Goal: Information Seeking & Learning: Learn about a topic

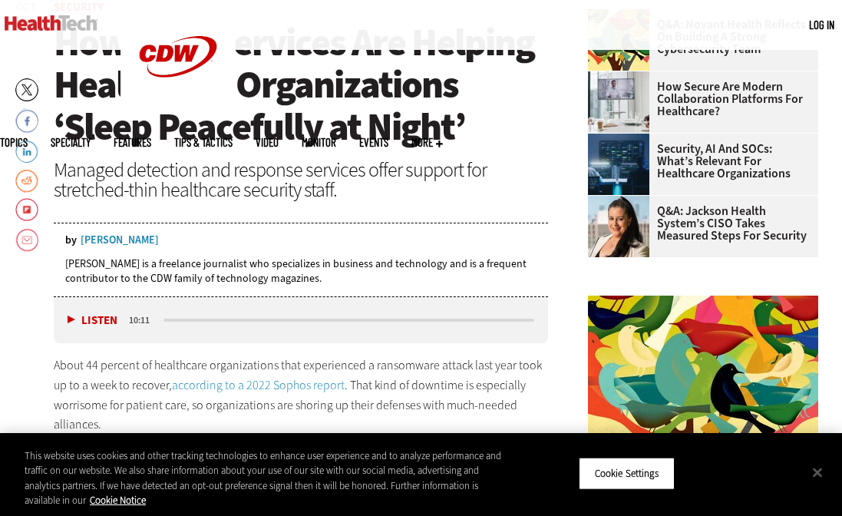
scroll to position [419, 0]
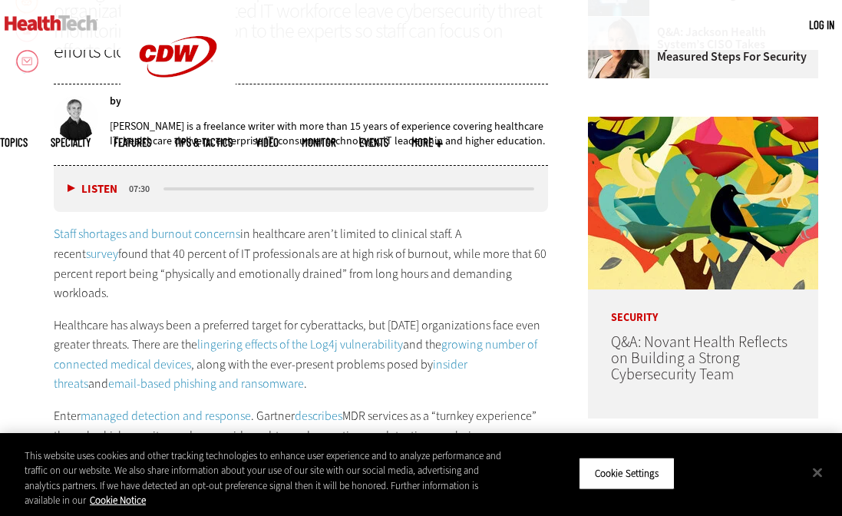
scroll to position [606, 0]
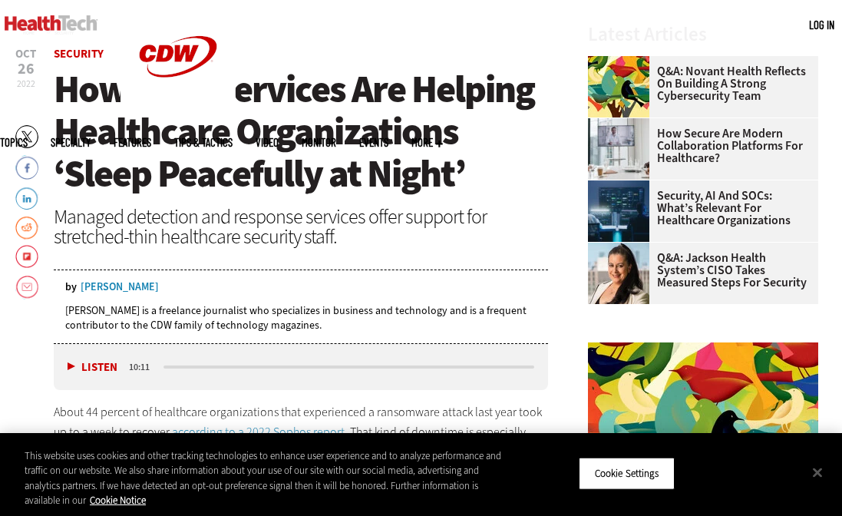
click at [140, 282] on div "[PERSON_NAME]" at bounding box center [120, 287] width 78 height 11
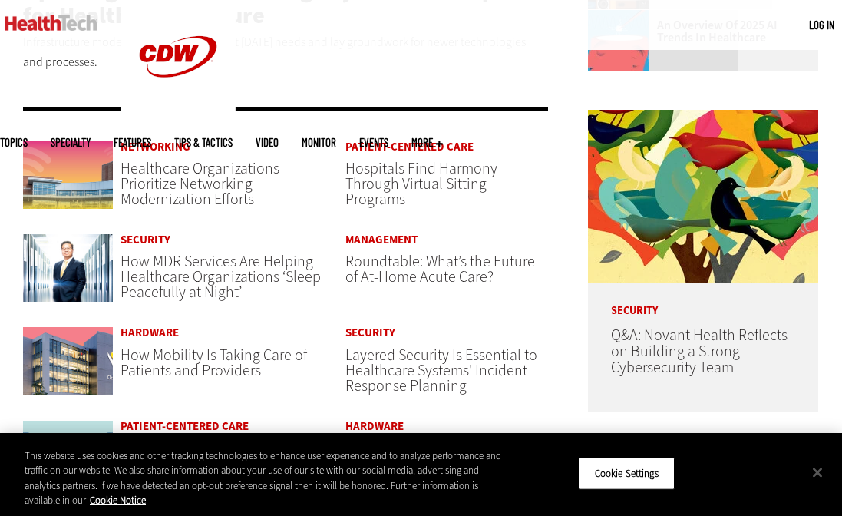
scroll to position [685, 0]
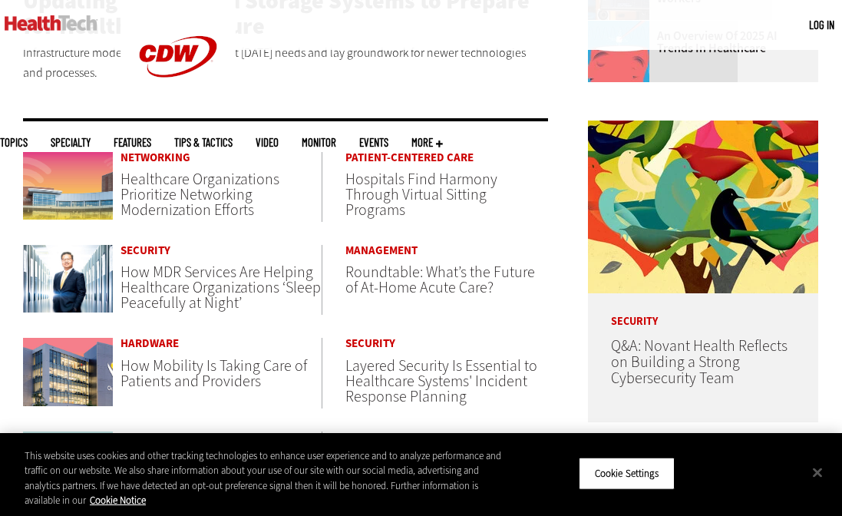
click at [188, 183] on span "Healthcare Organizations Prioritize Networking Modernization Efforts" at bounding box center [200, 194] width 159 height 51
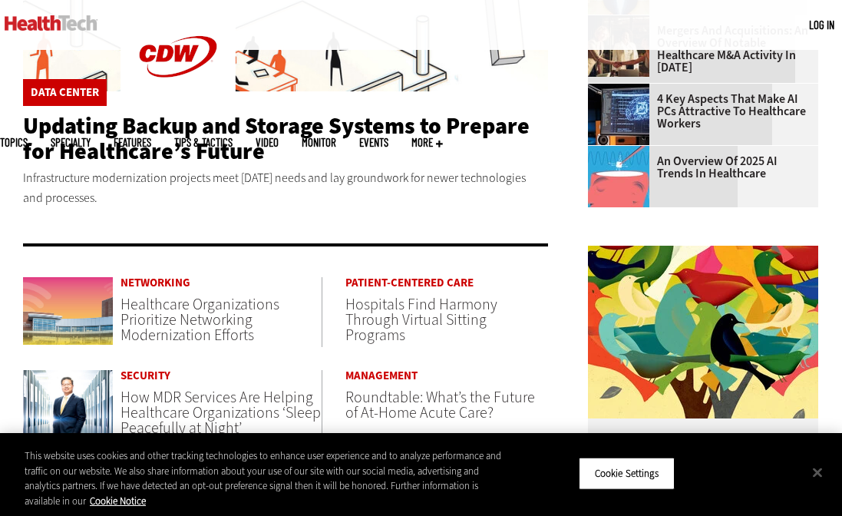
scroll to position [457, 0]
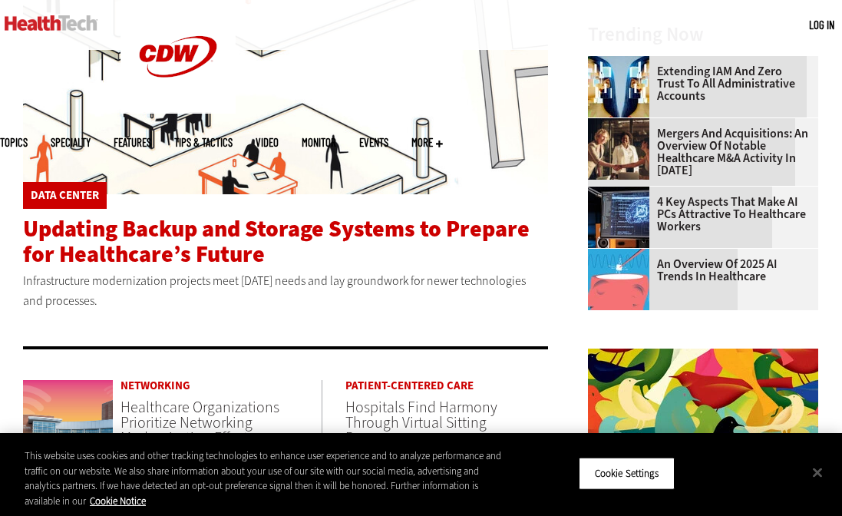
click at [171, 243] on span "Updating Backup and Storage Systems to Prepare for Healthcare’s Future" at bounding box center [276, 241] width 507 height 56
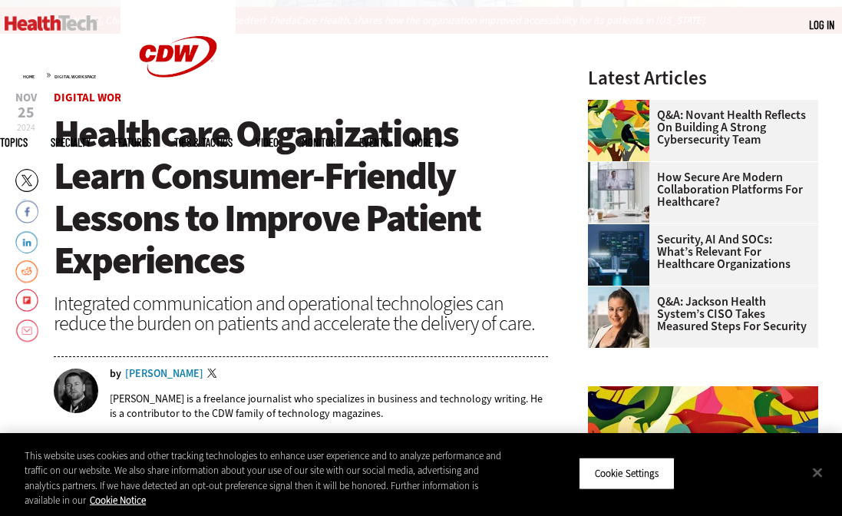
scroll to position [435, 0]
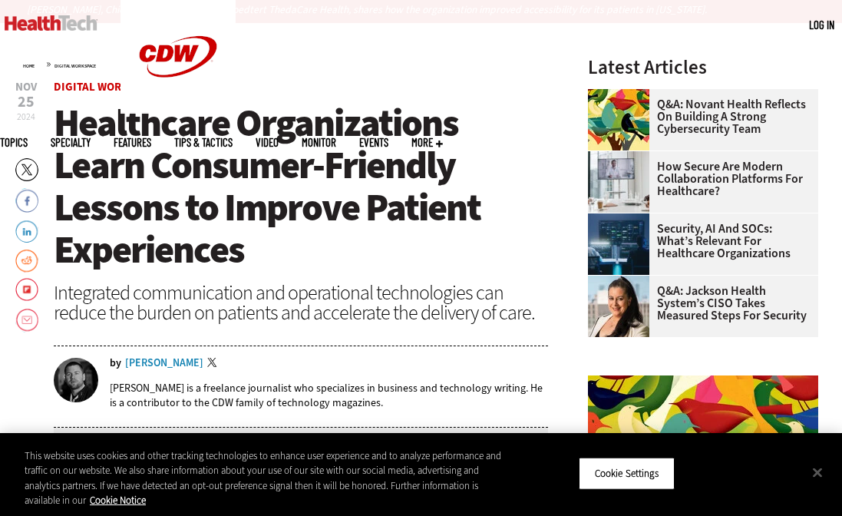
click at [157, 364] on div "Calvin Hennick" at bounding box center [164, 363] width 78 height 11
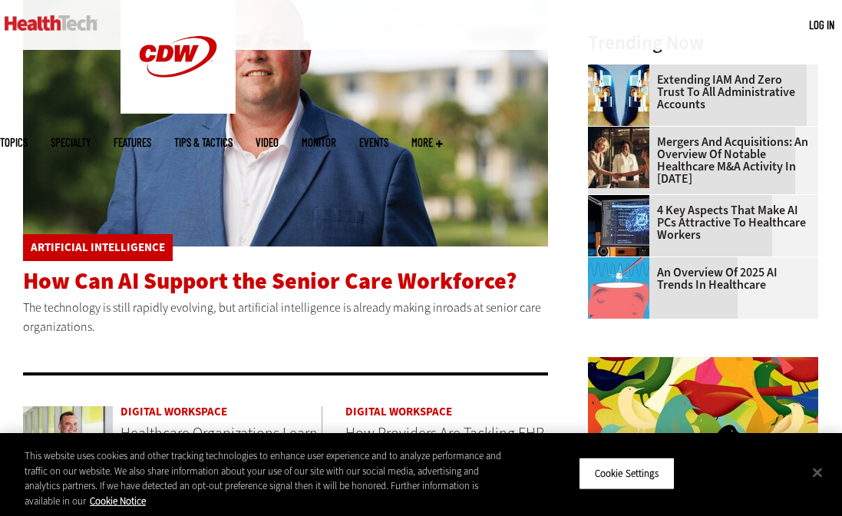
click at [368, 276] on span "How Can AI Support the Senior Care Workforce?" at bounding box center [270, 281] width 494 height 31
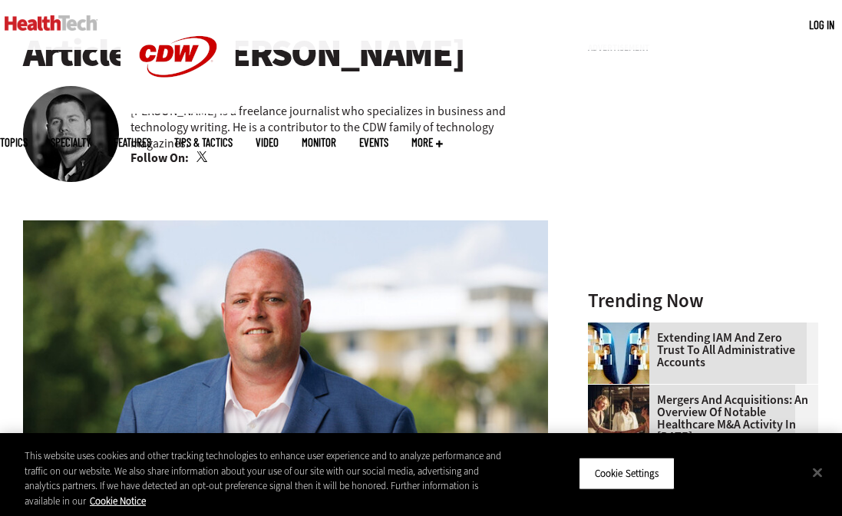
scroll to position [89, 0]
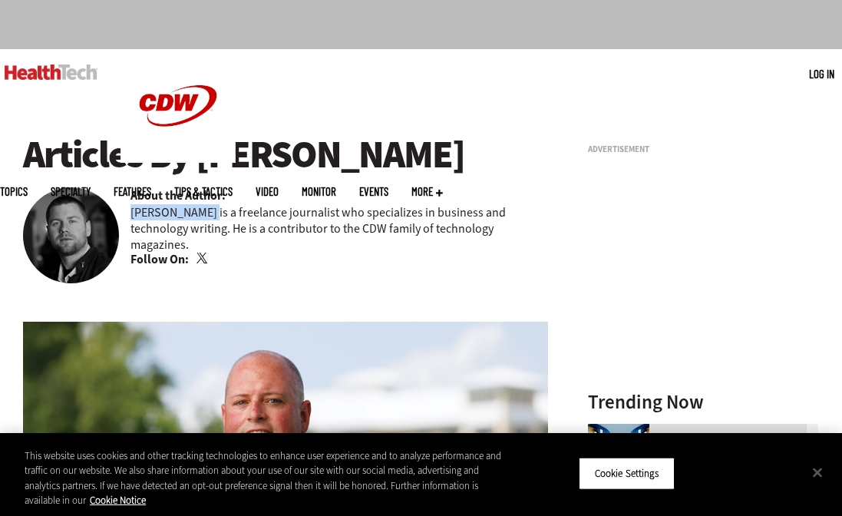
drag, startPoint x: 207, startPoint y: 213, endPoint x: 128, endPoint y: 214, distance: 78.3
click at [128, 214] on div "Articles By Calvin Hennick About the Author: Calvin Hennick is a freelance jour…" at bounding box center [285, 202] width 525 height 137
copy p "[PERSON_NAME]"
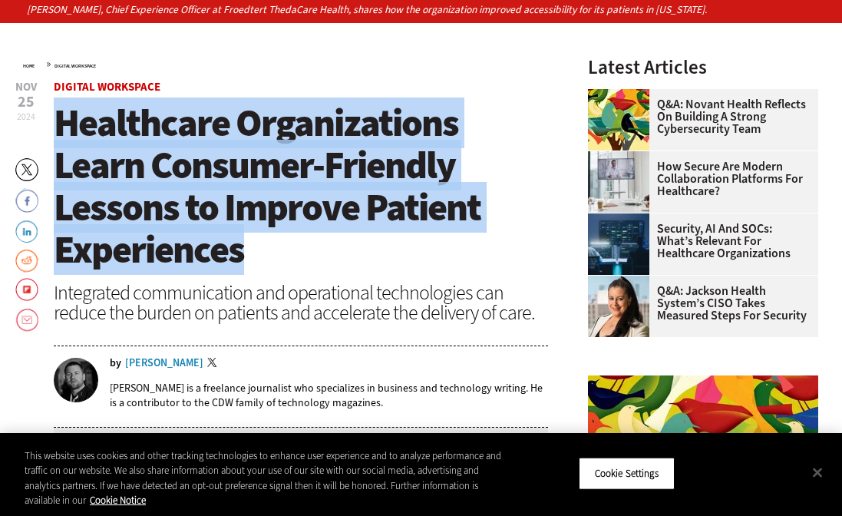
drag, startPoint x: 230, startPoint y: 219, endPoint x: 58, endPoint y: 124, distance: 196.2
click at [58, 124] on h1 "Healthcare Organizations Learn Consumer-Friendly Lessons to Improve Patient Exp…" at bounding box center [301, 186] width 495 height 169
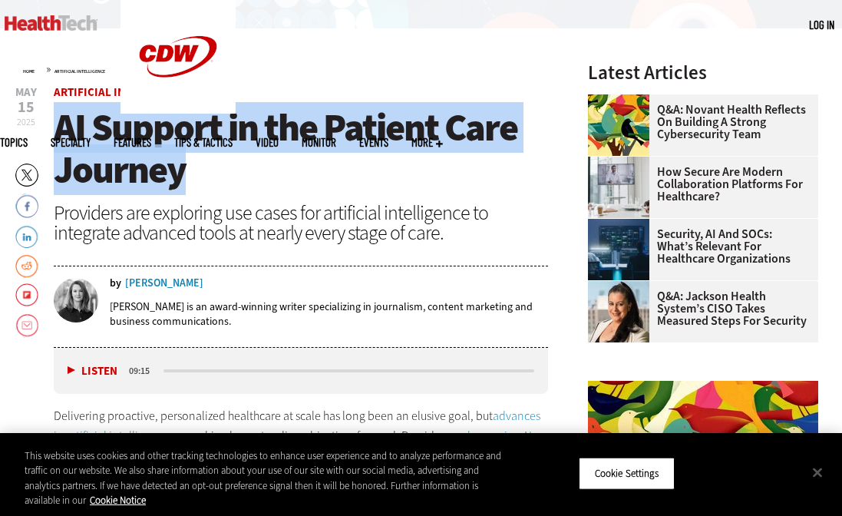
drag, startPoint x: 248, startPoint y: 173, endPoint x: 61, endPoint y: 132, distance: 191.0
click at [61, 132] on h1 "AI Support in the Patient Care Journey" at bounding box center [301, 149] width 495 height 84
copy span "AI Support in the Patient Care Journey"
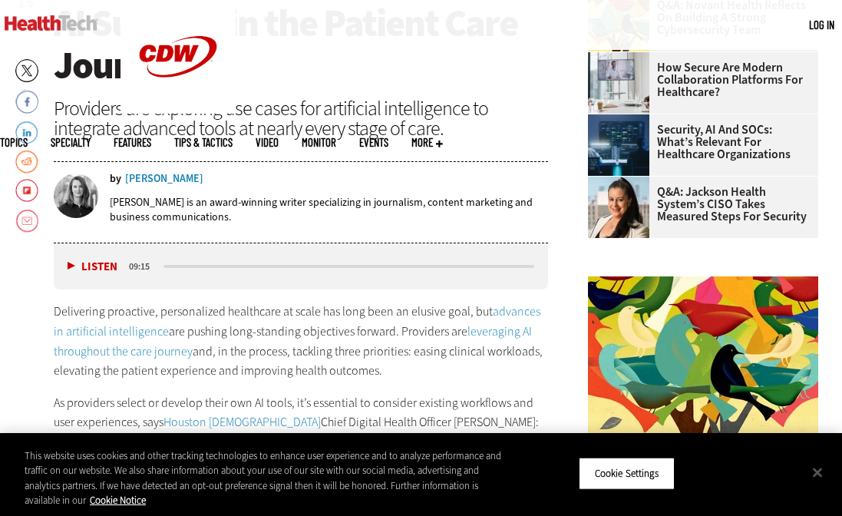
scroll to position [505, 0]
